Goal: Information Seeking & Learning: Learn about a topic

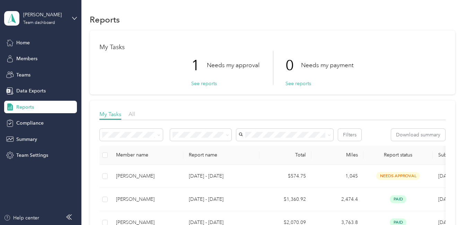
scroll to position [103, 0]
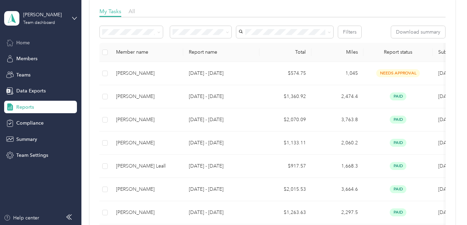
click at [21, 46] on span "Home" at bounding box center [23, 42] width 14 height 7
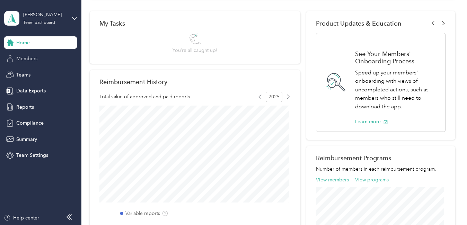
click at [23, 60] on span "Members" at bounding box center [26, 58] width 21 height 7
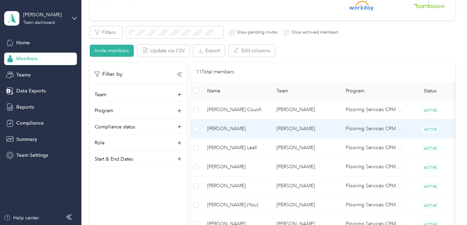
click at [379, 129] on td "Flooring Services CPM + Compliance" at bounding box center [374, 128] width 68 height 19
click at [379, 225] on div "Drag to resize Click to close Loading member data" at bounding box center [231, 225] width 463 height 0
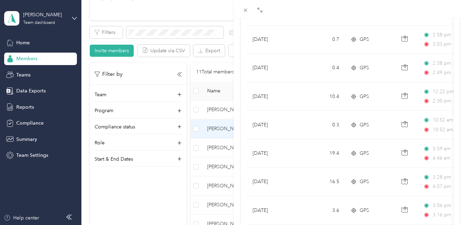
scroll to position [153, 0]
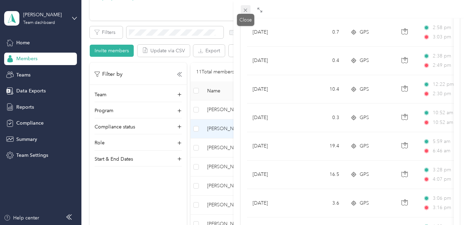
click at [244, 12] on icon at bounding box center [245, 10] width 3 height 3
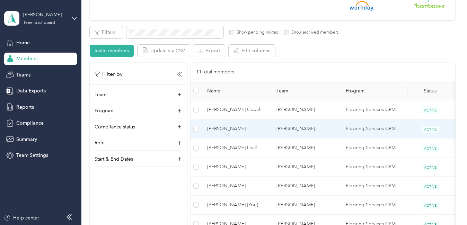
scroll to position [124, 0]
click at [366, 128] on td "Flooring Services CPM + Compliance" at bounding box center [374, 128] width 68 height 19
click at [366, 225] on div "Drag to resize Click to close [PERSON_NAME] Archive Trips Expenses Reports Memb…" at bounding box center [231, 225] width 463 height 0
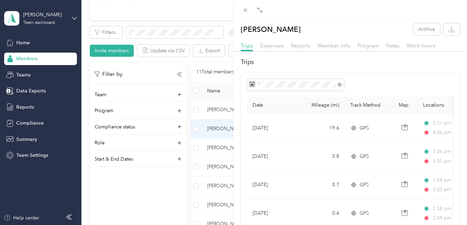
click at [244, 10] on icon at bounding box center [245, 10] width 6 height 6
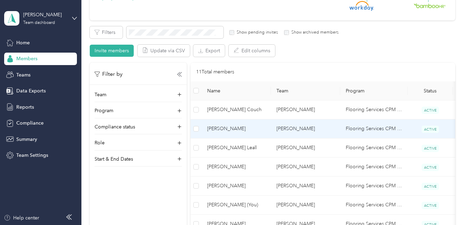
click at [228, 131] on span "[PERSON_NAME]" at bounding box center [236, 129] width 58 height 8
click at [228, 225] on div "Drag to resize Click to close [PERSON_NAME] Archive Trips Expenses Reports Memb…" at bounding box center [231, 225] width 463 height 0
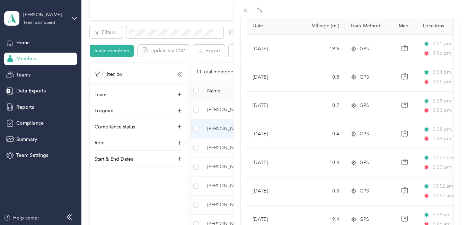
scroll to position [84, 0]
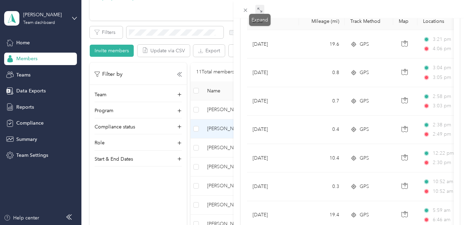
click at [259, 11] on icon at bounding box center [260, 10] width 6 height 6
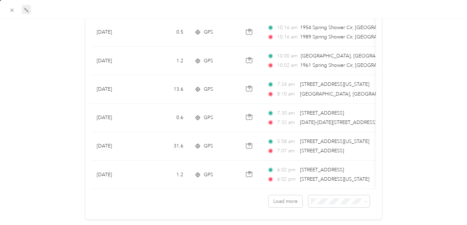
scroll to position [662, 0]
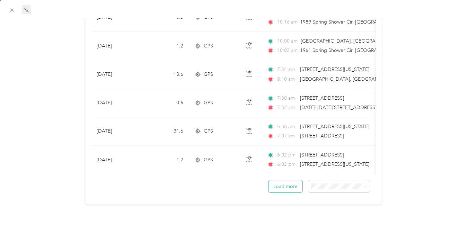
click at [280, 180] on button "Load more" at bounding box center [285, 186] width 34 height 12
click at [284, 184] on button "Load more" at bounding box center [285, 186] width 34 height 12
click at [280, 181] on button "Load more" at bounding box center [285, 186] width 34 height 12
click at [277, 182] on button "Load more" at bounding box center [285, 186] width 34 height 12
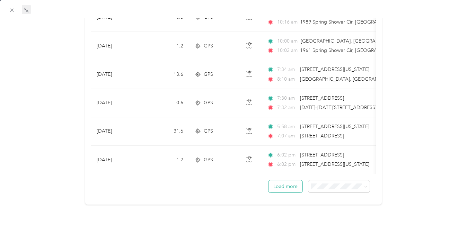
click at [277, 182] on button "Load more" at bounding box center [285, 186] width 34 height 12
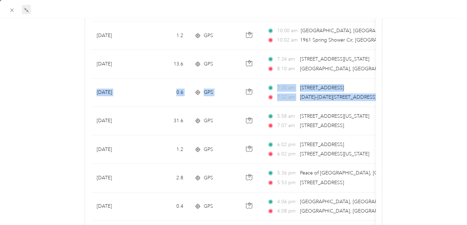
drag, startPoint x: 454, startPoint y: 73, endPoint x: 457, endPoint y: 113, distance: 39.6
click at [457, 113] on div "[PERSON_NAME] Archive Trips Expenses Reports Member info Program Rates Work hou…" at bounding box center [233, 134] width 467 height 1547
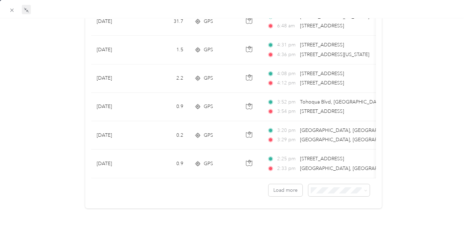
scroll to position [1374, 0]
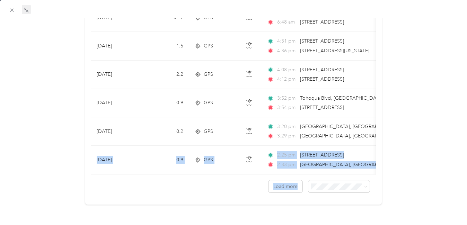
drag, startPoint x: 437, startPoint y: 147, endPoint x: 442, endPoint y: 132, distance: 16.4
drag, startPoint x: 442, startPoint y: 132, endPoint x: 425, endPoint y: 113, distance: 25.5
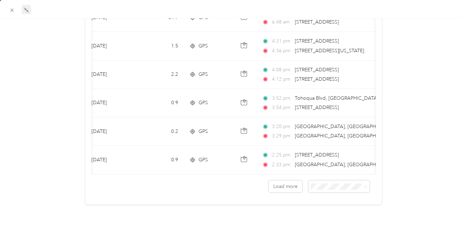
scroll to position [0, 6]
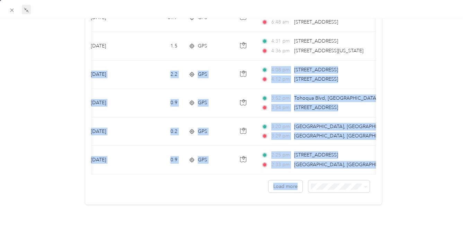
drag, startPoint x: 378, startPoint y: 178, endPoint x: 425, endPoint y: 28, distance: 156.7
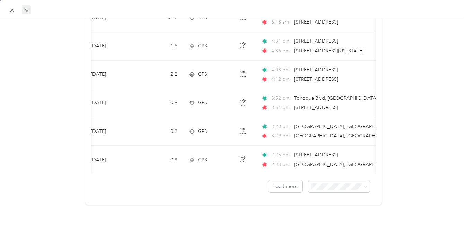
drag, startPoint x: 425, startPoint y: 28, endPoint x: 411, endPoint y: 33, distance: 14.7
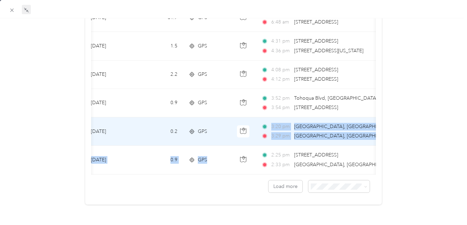
drag, startPoint x: 206, startPoint y: 135, endPoint x: 210, endPoint y: 131, distance: 6.1
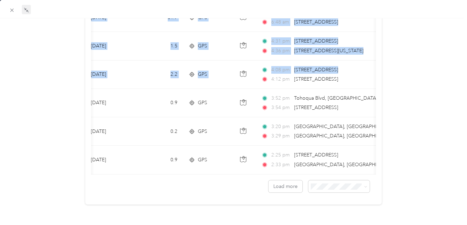
drag, startPoint x: 393, startPoint y: 52, endPoint x: 471, endPoint y: 124, distance: 105.6
click at [463, 124] on html "[PERSON_NAME] Team dashboard Home Members Teams Data Exports Reports Compliance…" at bounding box center [231, 112] width 463 height 225
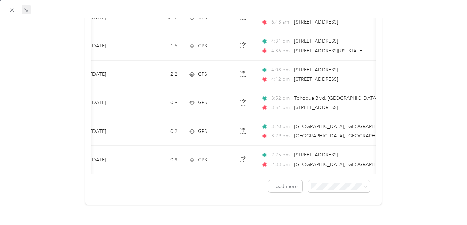
drag, startPoint x: 471, startPoint y: 124, endPoint x: 446, endPoint y: 141, distance: 31.1
click at [26, 10] on icon at bounding box center [27, 11] width 2 height 2
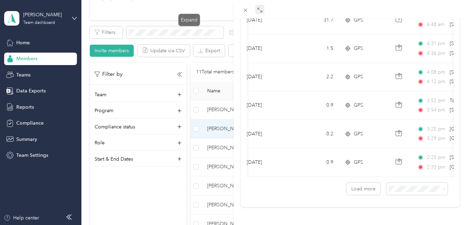
scroll to position [1371, 0]
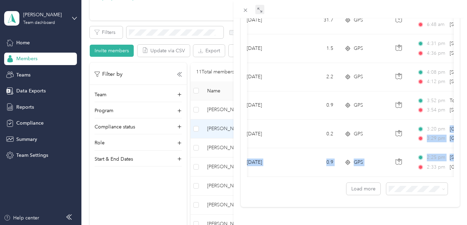
drag, startPoint x: 458, startPoint y: 146, endPoint x: 449, endPoint y: 122, distance: 26.2
click at [366, 205] on div "[PERSON_NAME] Archive Trips Expenses Reports Member info Program Rates Work hou…" at bounding box center [349, 130] width 233 height 225
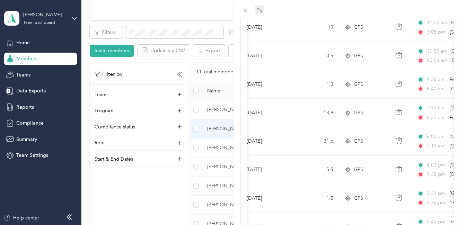
scroll to position [968, 0]
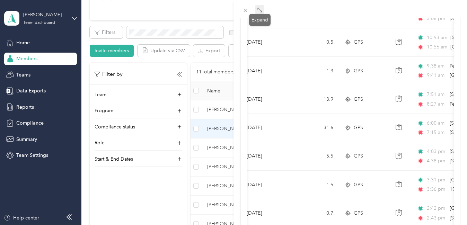
click at [258, 10] on icon at bounding box center [260, 10] width 6 height 6
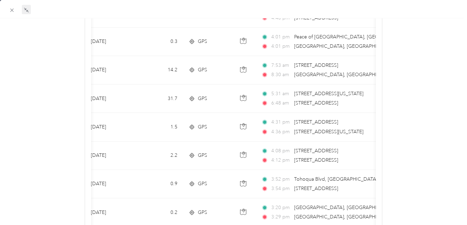
scroll to position [1288, 0]
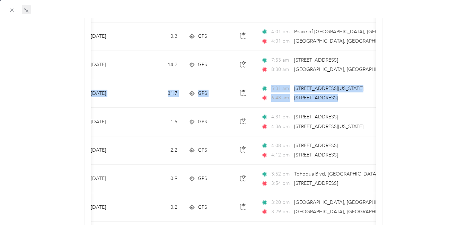
drag, startPoint x: 454, startPoint y: 63, endPoint x: 467, endPoint y: 86, distance: 26.8
click at [461, 93] on div "[PERSON_NAME] Archive Trips Expenses Reports Member info Program Rates Work hou…" at bounding box center [233, 130] width 467 height 225
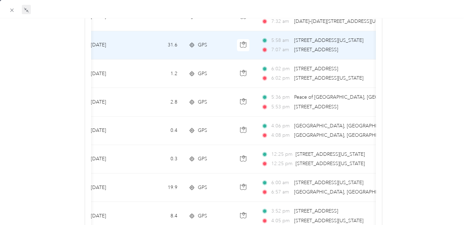
scroll to position [705, 0]
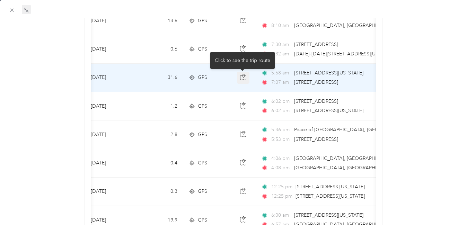
click at [240, 81] on button "button" at bounding box center [243, 78] width 12 height 12
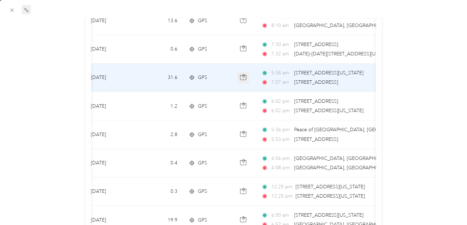
click at [240, 225] on div "Drag to resize Click to close [PERSON_NAME] Archive Trips Expenses Reports Memb…" at bounding box center [231, 225] width 463 height 0
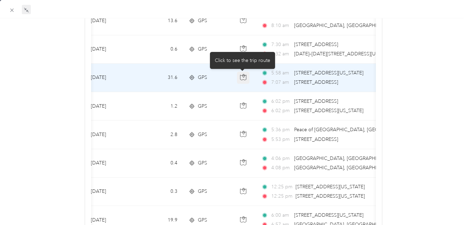
click at [240, 81] on button "button" at bounding box center [243, 78] width 12 height 12
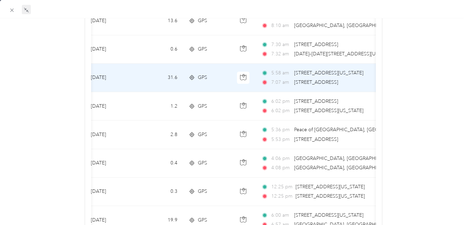
click at [200, 80] on span "GPS" at bounding box center [202, 78] width 9 height 8
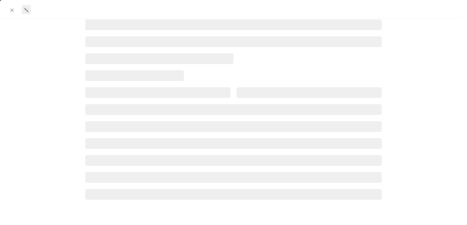
scroll to position [187, 0]
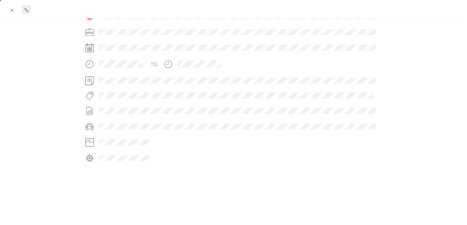
click at [200, 80] on span at bounding box center [239, 80] width 286 height 11
